Goal: Information Seeking & Learning: Learn about a topic

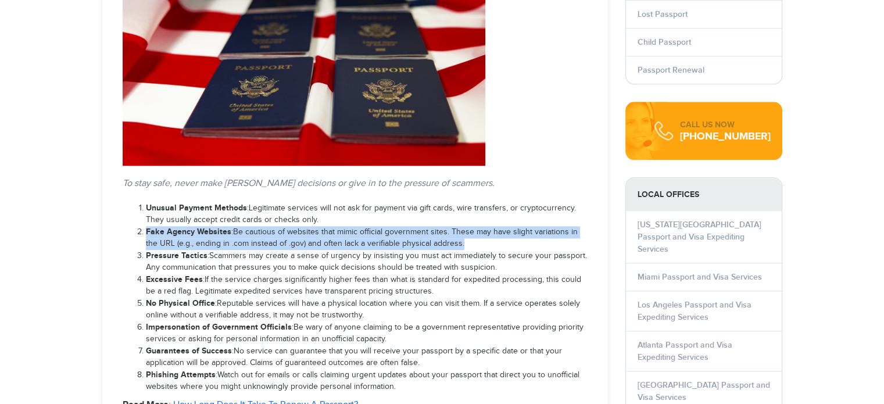
click at [330, 234] on li "Fake Agency Websites : Be cautious of websites that mimic official government s…" at bounding box center [367, 238] width 442 height 24
select select "**********"
click at [330, 234] on li "Fake Agency Websites : Be cautious of websites that mimic official government s…" at bounding box center [367, 238] width 442 height 24
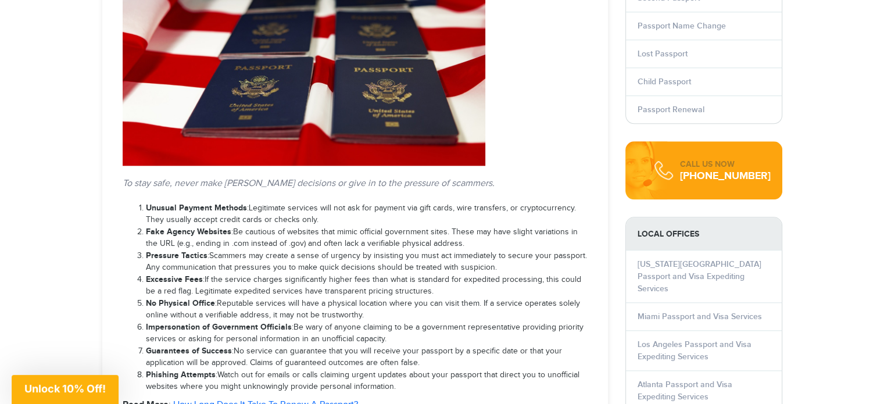
click at [330, 234] on li "Fake Agency Websites : Be cautious of websites that mimic official government s…" at bounding box center [367, 238] width 442 height 24
drag, startPoint x: 0, startPoint y: 0, endPoint x: 330, endPoint y: 234, distance: 404.6
click at [330, 234] on li "Fake Agency Websites : Be cautious of websites that mimic official government s…" at bounding box center [367, 238] width 442 height 24
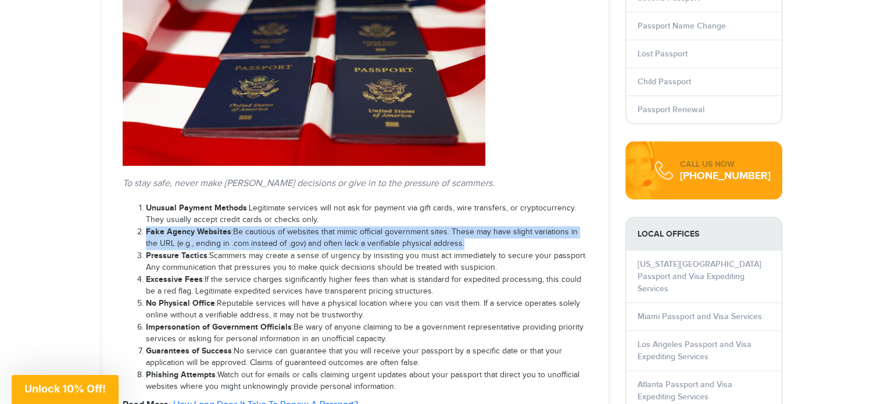
click at [330, 234] on li "Fake Agency Websites : Be cautious of websites that mimic official government s…" at bounding box center [367, 238] width 442 height 24
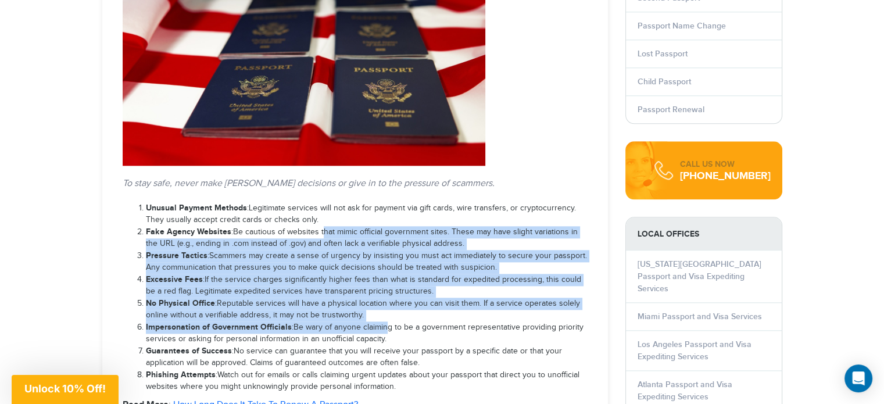
drag, startPoint x: 319, startPoint y: 227, endPoint x: 381, endPoint y: 324, distance: 115.2
click at [381, 324] on ol "Unusual Payment Methods : Legitimate services will not ask for payment via gift…" at bounding box center [355, 297] width 465 height 191
click at [381, 324] on li "Impersonation of Government Officials : Be wary of anyone claiming to be a gove…" at bounding box center [367, 334] width 442 height 24
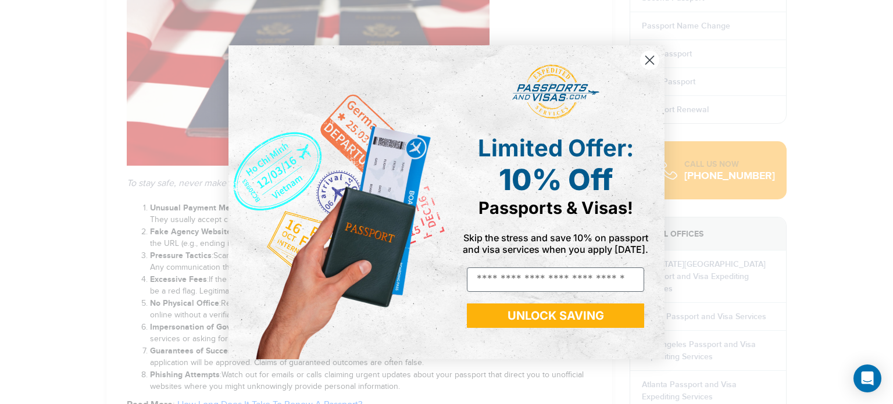
drag, startPoint x: 426, startPoint y: 339, endPoint x: 130, endPoint y: 193, distance: 329.5
click at [163, 224] on div "Close dialog Limited Offer: 10% Off Passports & Visas! Skip the stress and save…" at bounding box center [446, 202] width 893 height 404
click at [647, 69] on circle "Close dialog" at bounding box center [649, 59] width 19 height 19
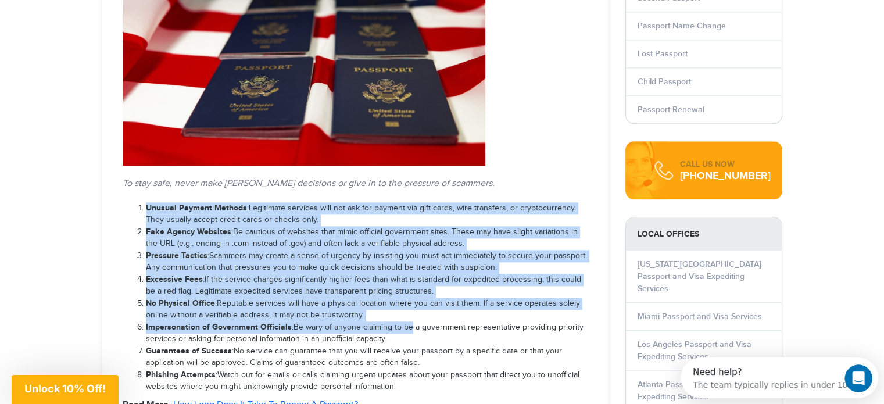
drag, startPoint x: 404, startPoint y: 327, endPoint x: 122, endPoint y: 199, distance: 310.5
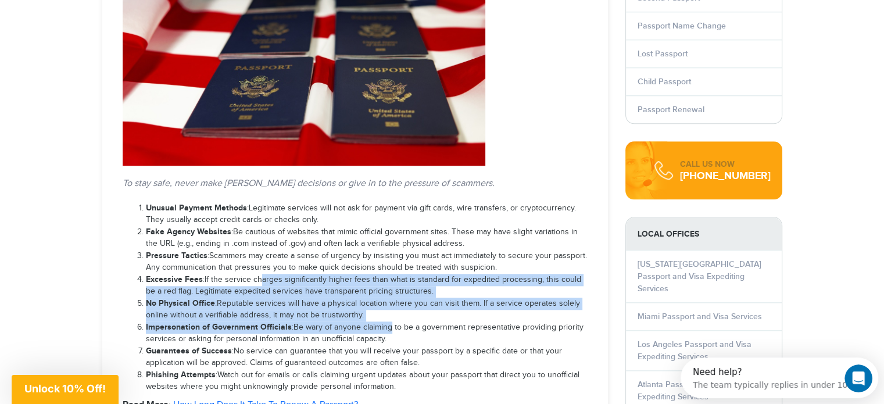
drag, startPoint x: 386, startPoint y: 327, endPoint x: 256, endPoint y: 272, distance: 141.5
click at [256, 272] on ol "Unusual Payment Methods : Legitimate services will not ask for payment via gift…" at bounding box center [355, 297] width 465 height 191
click at [256, 274] on li "Excessive Fees : If the service charges significantly higher fees than what is …" at bounding box center [367, 286] width 442 height 24
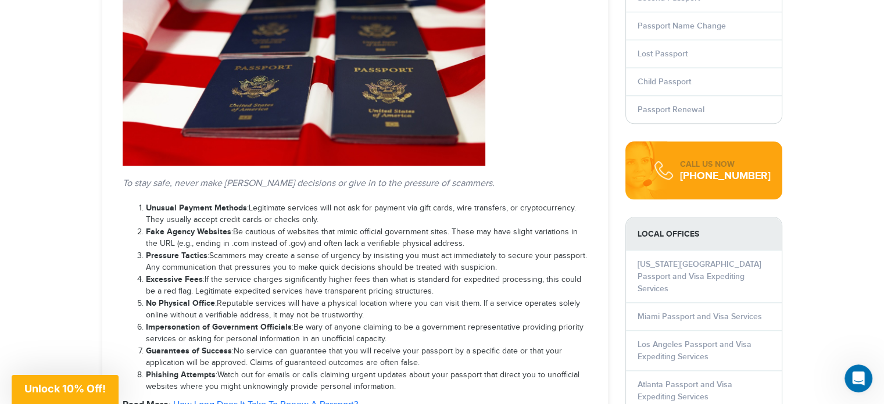
drag, startPoint x: 388, startPoint y: 337, endPoint x: 99, endPoint y: 174, distance: 332.2
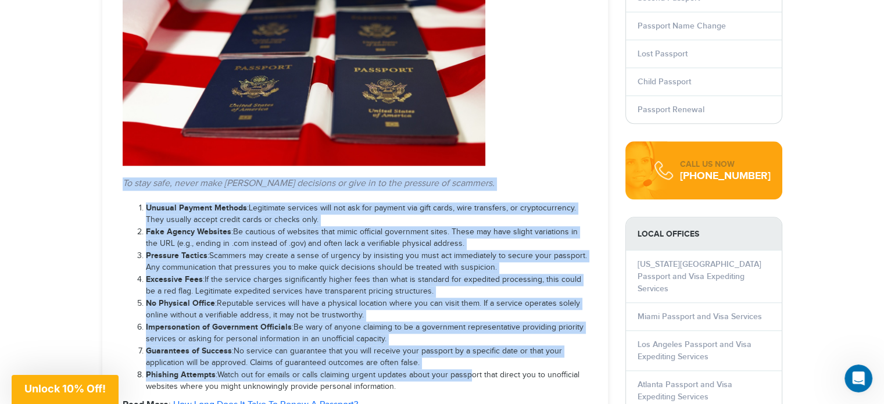
drag, startPoint x: 112, startPoint y: 181, endPoint x: 466, endPoint y: 374, distance: 403.3
click at [466, 374] on article "Are Expedited Passport Services Legit: What You Need To Know Posted on [DATE] I…" at bounding box center [355, 309] width 506 height 2799
click at [466, 374] on li "Phishing Attempts : Watch out for emails or calls claiming urgent updates about…" at bounding box center [367, 381] width 442 height 24
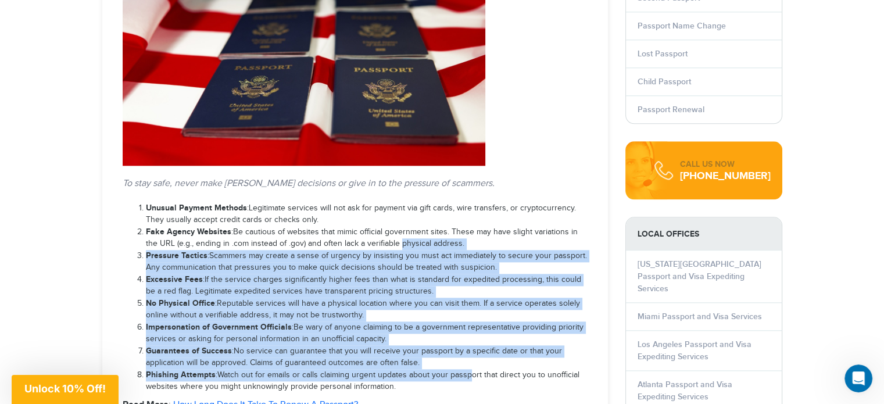
drag, startPoint x: 466, startPoint y: 374, endPoint x: 384, endPoint y: 246, distance: 151.9
click at [384, 246] on ol "Unusual Payment Methods : Legitimate services will not ask for payment via gift…" at bounding box center [355, 297] width 465 height 191
click at [384, 246] on li "Fake Agency Websites : Be cautious of websites that mimic official government s…" at bounding box center [367, 238] width 442 height 24
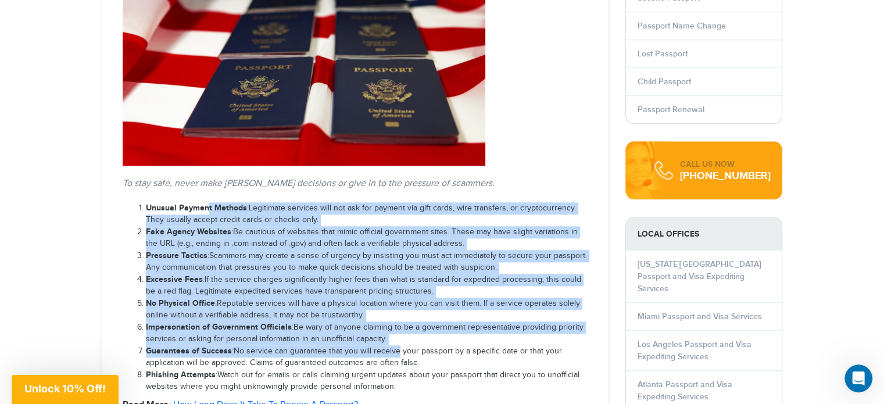
drag, startPoint x: 393, startPoint y: 342, endPoint x: 209, endPoint y: 211, distance: 226.0
click at [209, 211] on ol "Unusual Payment Methods : Legitimate services will not ask for payment via gift…" at bounding box center [355, 297] width 465 height 191
click at [209, 211] on strong "Unusual Payment Methods" at bounding box center [196, 208] width 101 height 10
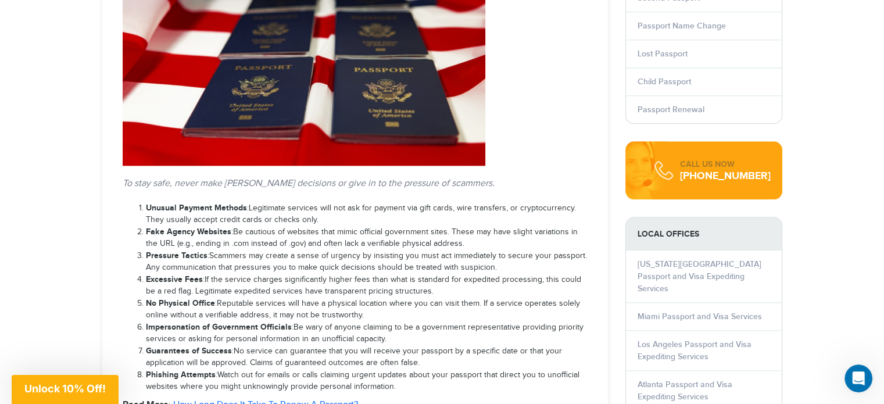
click at [209, 211] on strong "Unusual Payment Methods" at bounding box center [196, 208] width 101 height 10
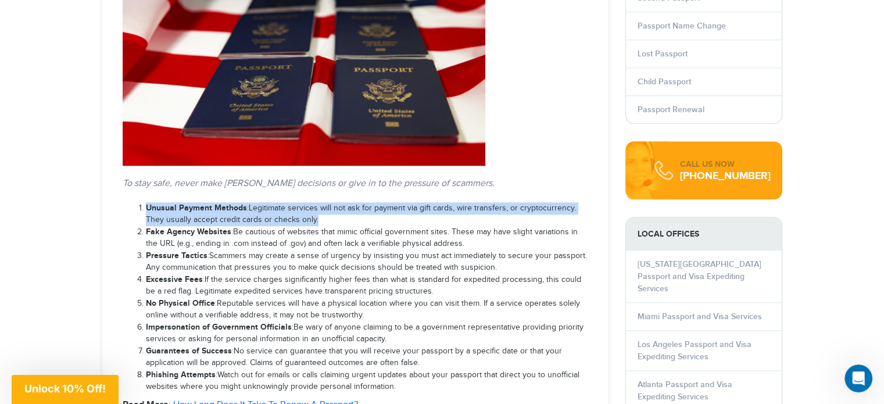
click at [209, 211] on strong "Unusual Payment Methods" at bounding box center [196, 208] width 101 height 10
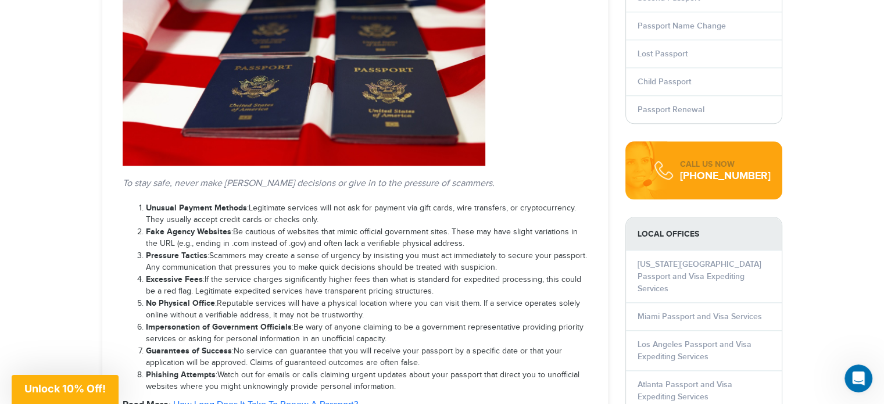
click at [237, 276] on li "Excessive Fees : If the service charges significantly higher fees than what is …" at bounding box center [367, 286] width 442 height 24
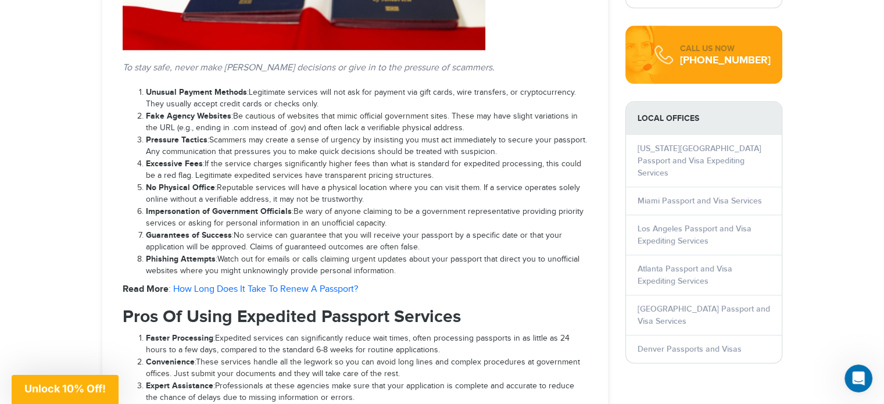
scroll to position [1347, 0]
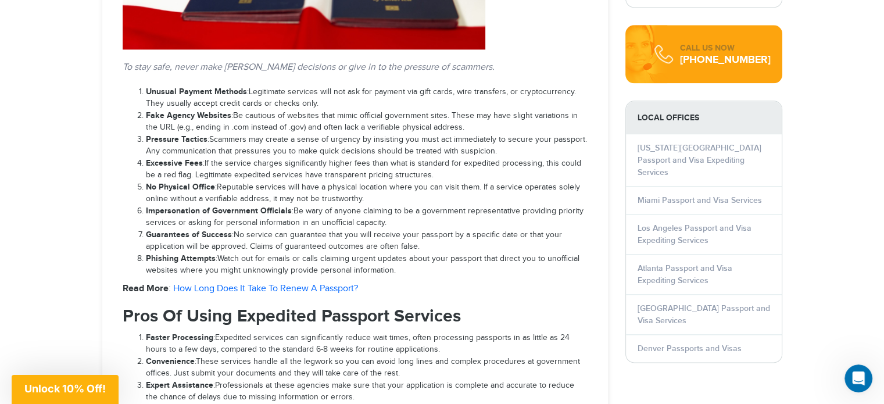
drag, startPoint x: 398, startPoint y: 215, endPoint x: 128, endPoint y: 110, distance: 289.7
click at [128, 110] on ol "Unusual Payment Methods : Legitimate services will not ask for payment via gift…" at bounding box center [355, 181] width 465 height 191
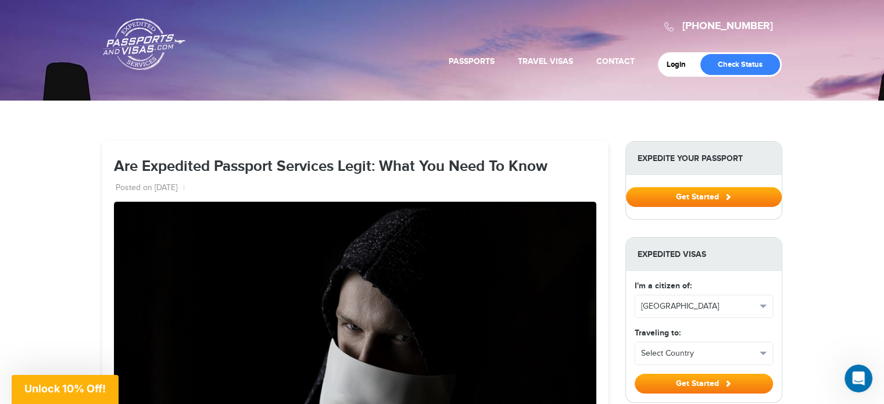
scroll to position [0, 0]
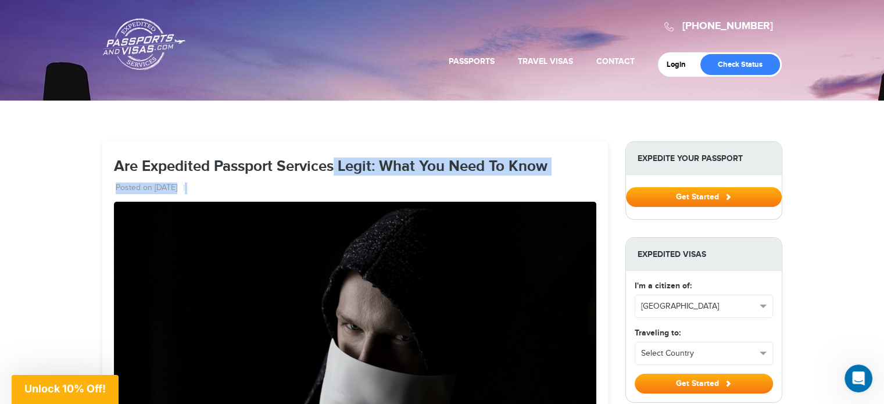
drag, startPoint x: 86, startPoint y: 114, endPoint x: 530, endPoint y: 190, distance: 450.7
click at [530, 190] on ul "Posted on [DATE]" at bounding box center [355, 188] width 483 height 15
drag, startPoint x: 530, startPoint y: 190, endPoint x: 107, endPoint y: 125, distance: 428.3
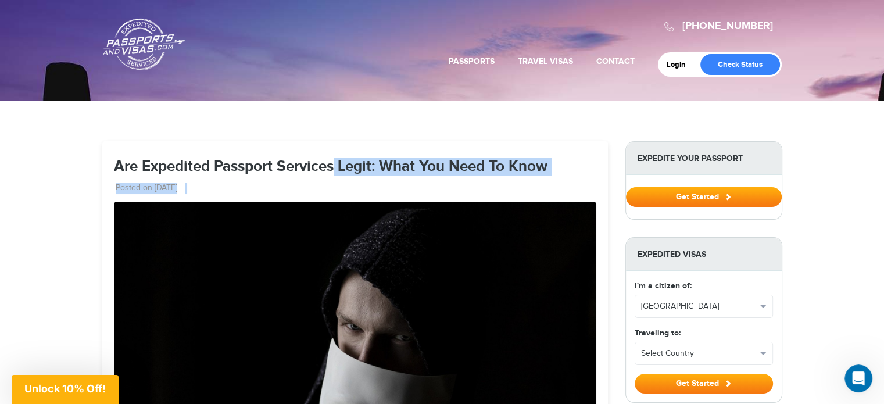
drag, startPoint x: 107, startPoint y: 125, endPoint x: 233, endPoint y: 198, distance: 145.4
click at [234, 185] on ul "Posted on [DATE]" at bounding box center [355, 188] width 483 height 15
drag, startPoint x: 234, startPoint y: 185, endPoint x: 79, endPoint y: 137, distance: 163.3
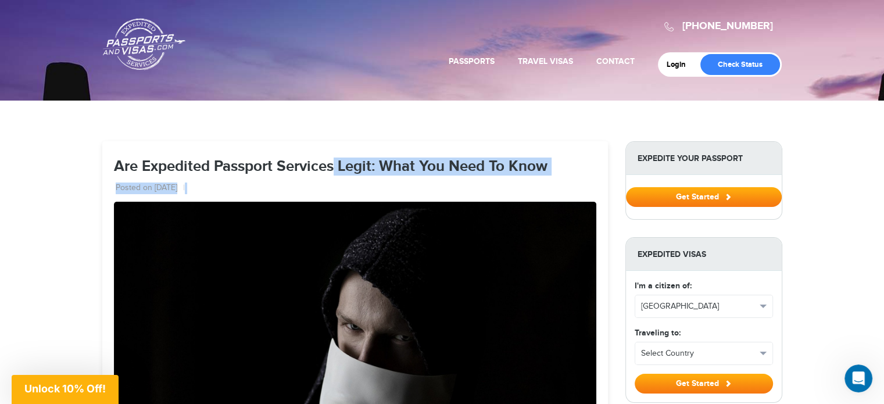
drag, startPoint x: 79, startPoint y: 137, endPoint x: 226, endPoint y: 183, distance: 154.1
click at [226, 183] on ul "Posted on [DATE]" at bounding box center [355, 188] width 483 height 15
